Goal: Task Accomplishment & Management: Manage account settings

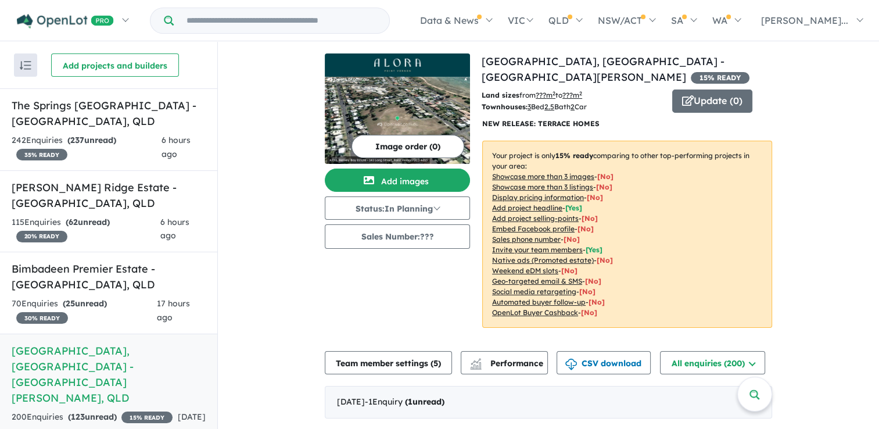
scroll to position [278, 0]
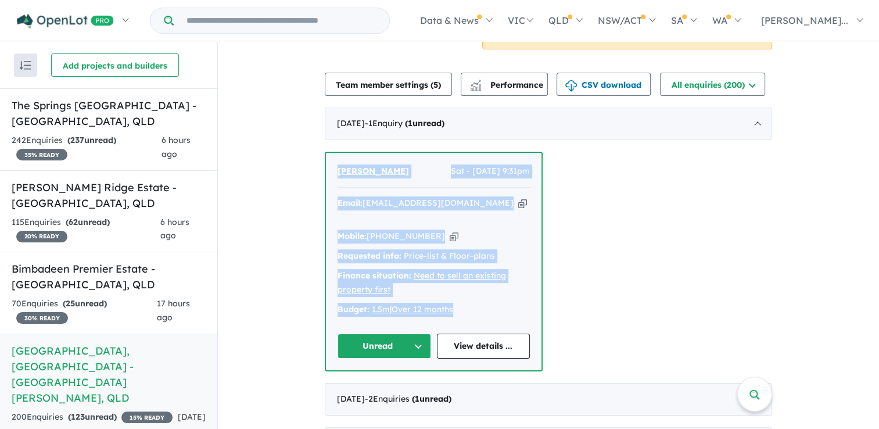
click at [626, 231] on div "[PERSON_NAME] Sat - [DATE] 9:31pm Email: [EMAIL_ADDRESS][DOMAIN_NAME] Copied! M…" at bounding box center [548, 262] width 447 height 220
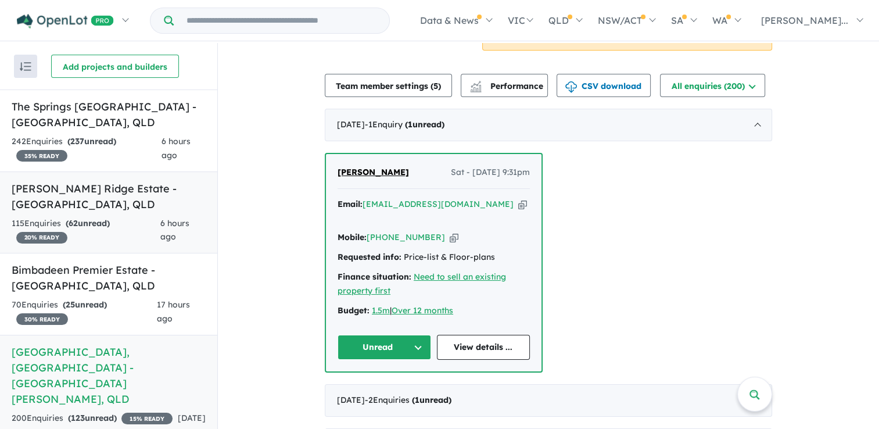
scroll to position [1, 0]
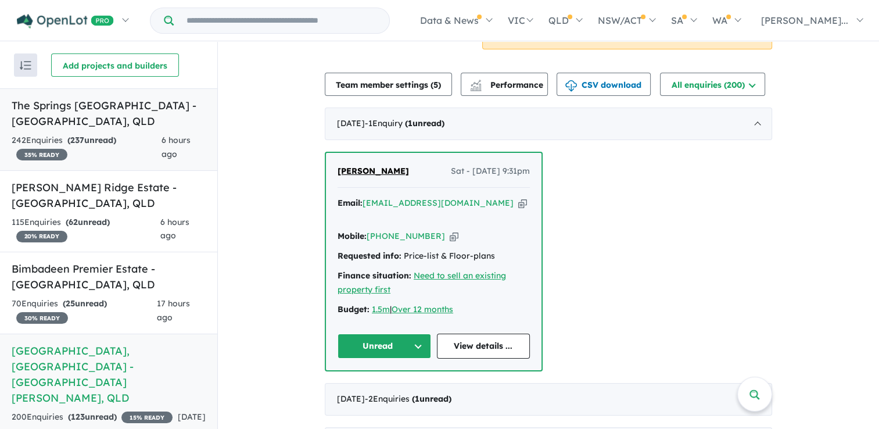
click at [69, 152] on div "242 Enquir ies ( 237 unread) 35 % READY" at bounding box center [87, 148] width 150 height 28
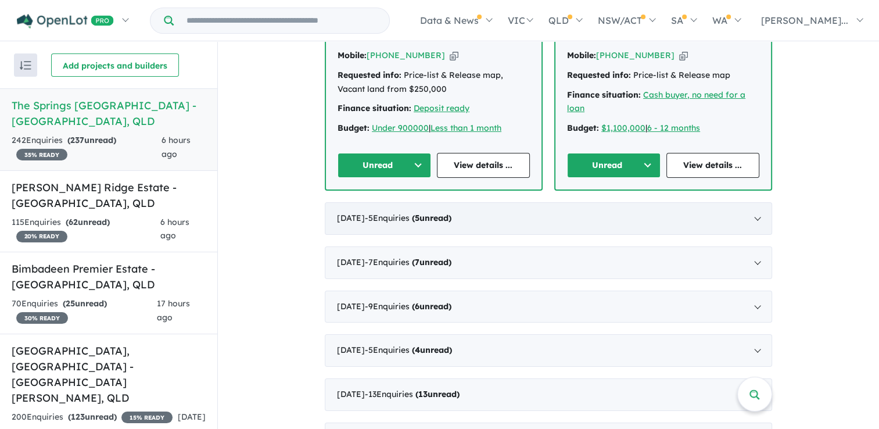
scroll to position [407, 0]
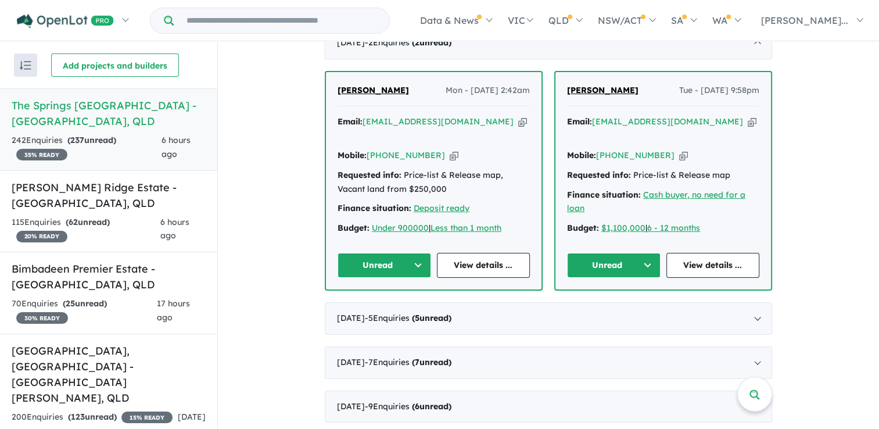
click at [402, 253] on button "Unread" at bounding box center [383, 265] width 93 height 25
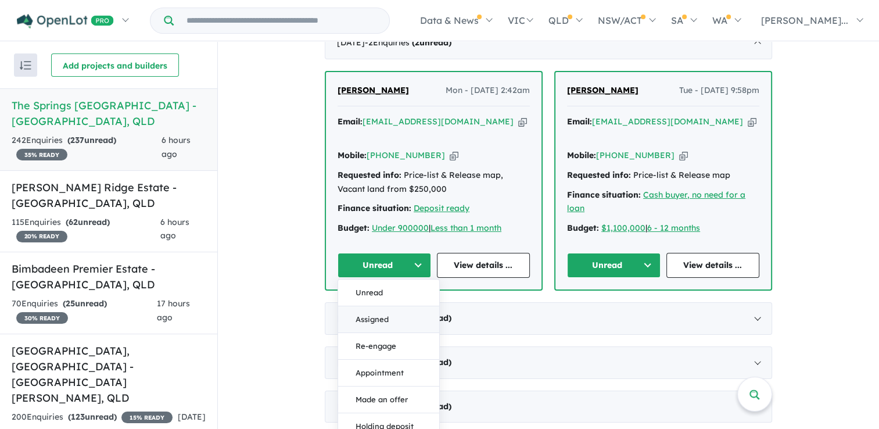
click at [395, 306] on button "Assigned" at bounding box center [388, 319] width 101 height 27
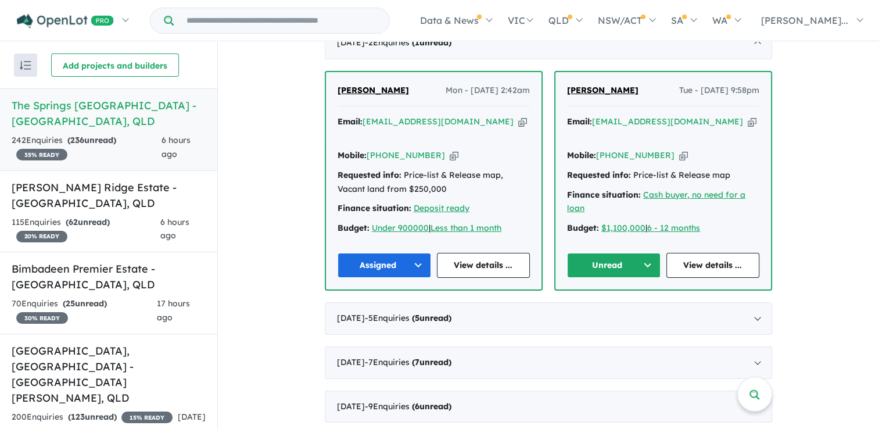
click at [518, 116] on icon "button" at bounding box center [522, 122] width 9 height 12
drag, startPoint x: 395, startPoint y: 71, endPoint x: 332, endPoint y: 75, distance: 64.0
click at [332, 75] on div "[PERSON_NAME] Mon - [DATE] 2:42am Email: [EMAIL_ADDRESS][DOMAIN_NAME] Copied! M…" at bounding box center [433, 180] width 215 height 217
copy span "[PERSON_NAME]"
drag, startPoint x: 434, startPoint y: 124, endPoint x: 434, endPoint y: 171, distance: 47.0
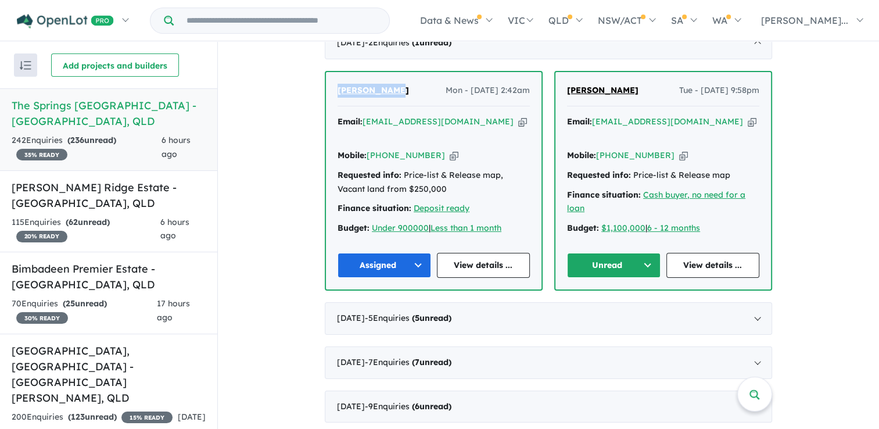
click at [449, 149] on icon "button" at bounding box center [453, 155] width 9 height 12
copy span "[PERSON_NAME]"
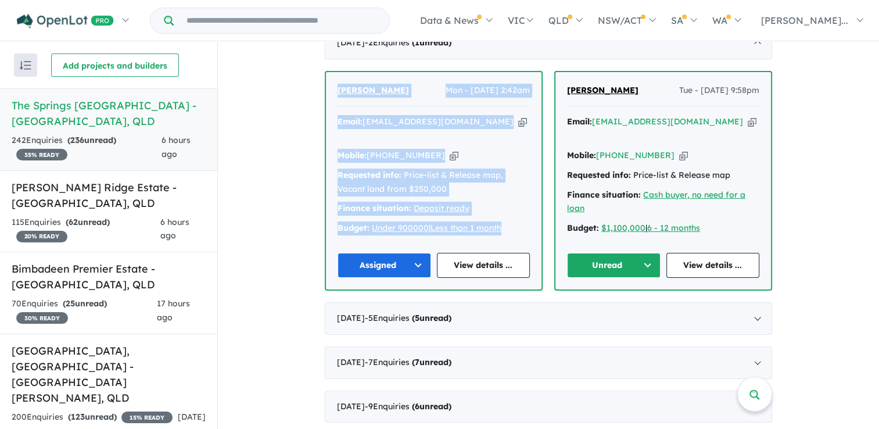
drag, startPoint x: 525, startPoint y: 200, endPoint x: 335, endPoint y: 78, distance: 225.4
click at [335, 78] on div "[PERSON_NAME] Mon - [DATE] 2:42am Email: [EMAIL_ADDRESS][DOMAIN_NAME] Copied! M…" at bounding box center [433, 180] width 215 height 217
copy div "[PERSON_NAME] Mon - [DATE] 2:42am Email: [EMAIL_ADDRESS][DOMAIN_NAME] Copied! M…"
